Goal: Navigation & Orientation: Find specific page/section

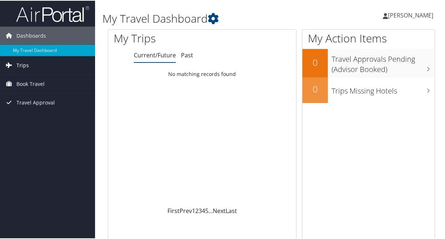
click at [20, 66] on span "Trips" at bounding box center [22, 65] width 12 height 18
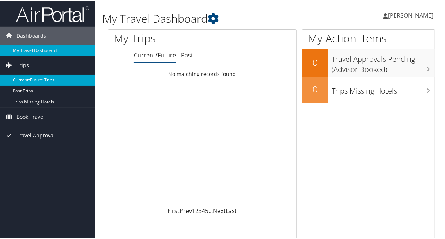
click at [31, 79] on link "Current/Future Trips" at bounding box center [47, 79] width 95 height 11
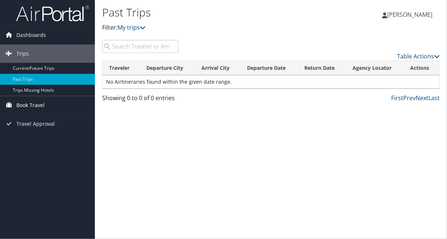
click at [28, 107] on span "Book Travel" at bounding box center [30, 105] width 28 height 18
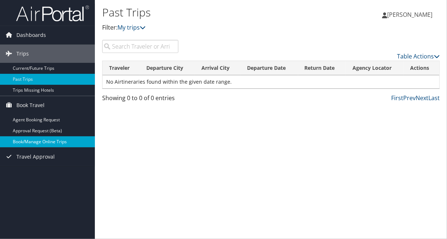
click at [24, 142] on link "Book/Manage Online Trips" at bounding box center [47, 141] width 95 height 11
